Goal: Navigation & Orientation: Understand site structure

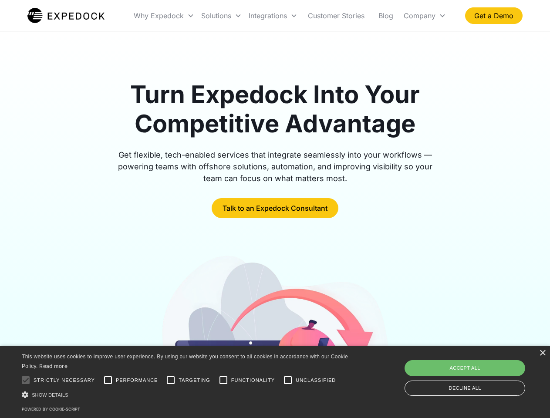
click at [290, 16] on div "Integrations" at bounding box center [273, 16] width 56 height 30
click at [164, 16] on div "Why Expedock" at bounding box center [159, 15] width 50 height 9
click at [221, 16] on div "Solutions" at bounding box center [216, 15] width 30 height 9
click at [273, 16] on div "Integrations" at bounding box center [267, 15] width 38 height 9
click at [424, 16] on div "Company" at bounding box center [419, 15] width 32 height 9
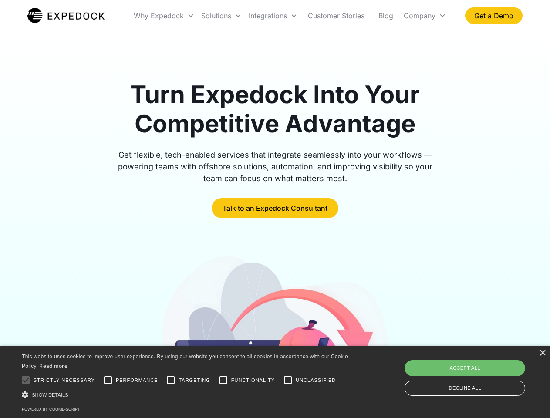
click at [26, 380] on div at bounding box center [25, 379] width 17 height 17
click at [108, 380] on input "Performance" at bounding box center [107, 379] width 17 height 17
checkbox input "true"
click at [171, 380] on input "Targeting" at bounding box center [170, 379] width 17 height 17
checkbox input "true"
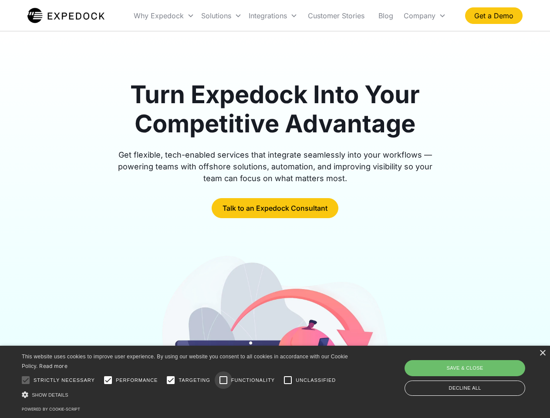
click at [223, 380] on input "Functionality" at bounding box center [223, 379] width 17 height 17
checkbox input "true"
click at [288, 380] on input "Unclassified" at bounding box center [287, 379] width 17 height 17
checkbox input "true"
